Goal: Find specific page/section: Find specific page/section

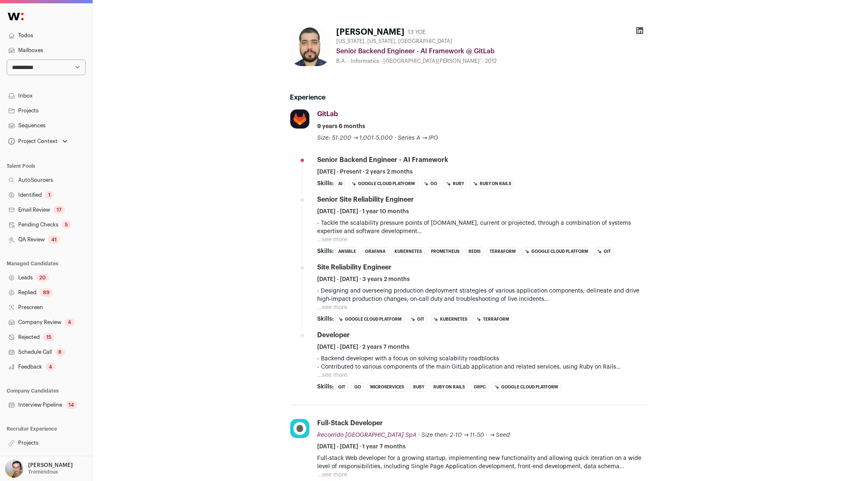
scroll to position [90, 0]
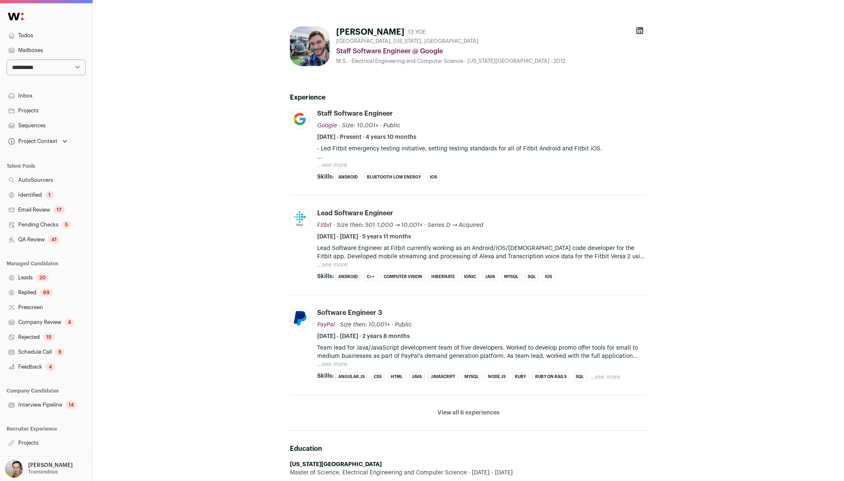
click at [329, 162] on button "...see more" at bounding box center [332, 165] width 30 height 8
